Goal: Book appointment/travel/reservation

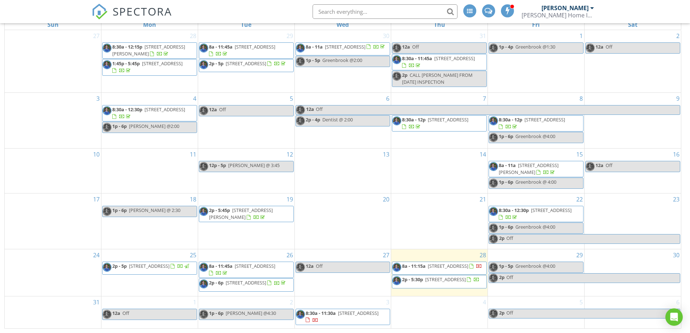
scroll to position [96, 0]
click at [413, 263] on span "8a - 11:15a" at bounding box center [414, 266] width 24 height 7
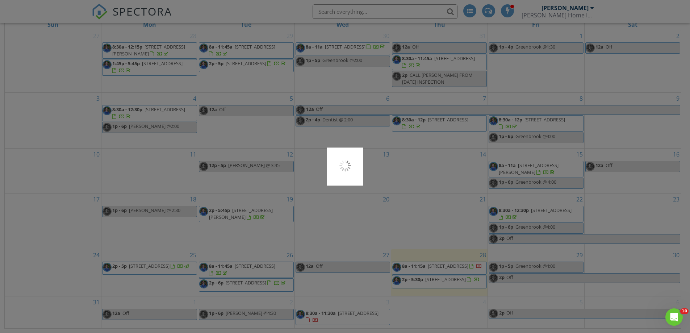
scroll to position [0, 0]
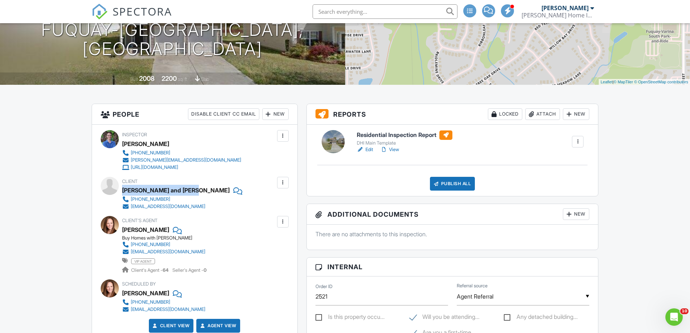
drag, startPoint x: 191, startPoint y: 188, endPoint x: 123, endPoint y: 188, distance: 67.4
click at [123, 188] on div "Akisha and Latoria Mann" at bounding box center [176, 190] width 108 height 11
copy div "Akisha and Latoria Mann"
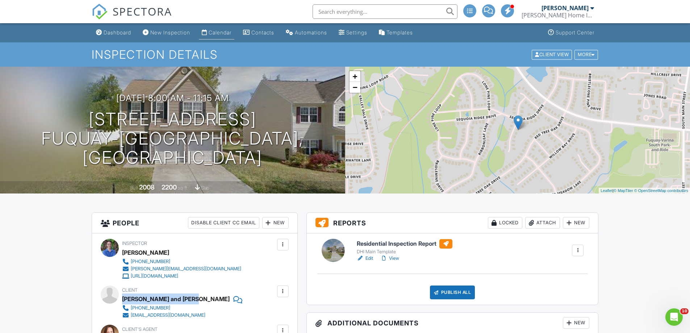
click at [225, 30] on div "Calendar" at bounding box center [220, 32] width 23 height 6
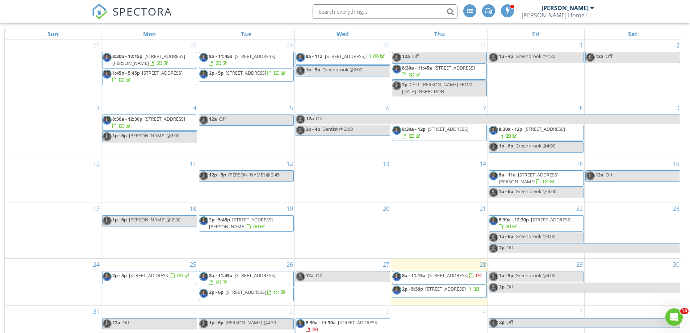
scroll to position [96, 0]
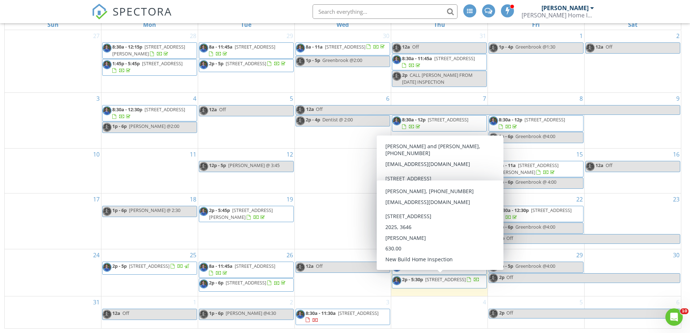
click at [460, 284] on span "2p - 5:30p [STREET_ADDRESS]" at bounding box center [436, 281] width 87 height 11
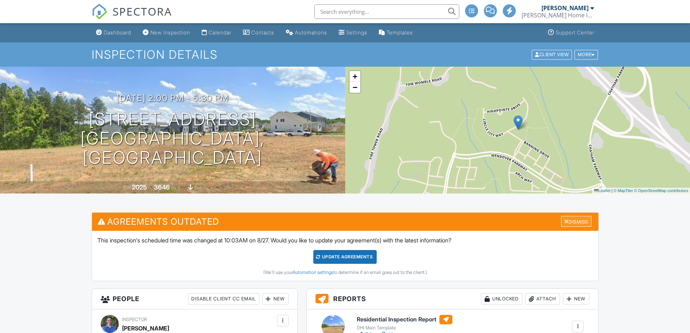
click at [579, 218] on div "Dismiss" at bounding box center [576, 221] width 30 height 11
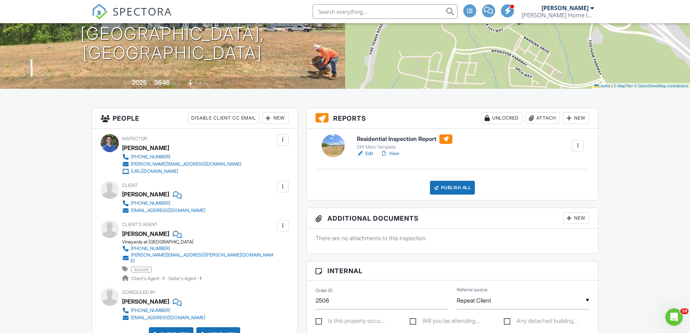
scroll to position [36, 0]
